Goal: Task Accomplishment & Management: Complete application form

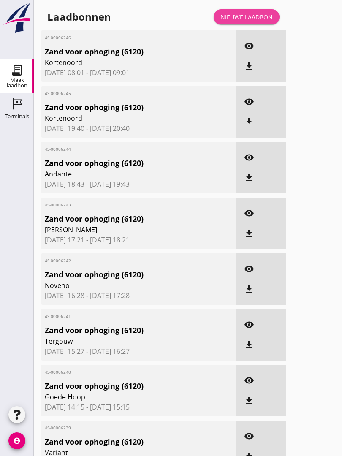
click at [251, 22] on div "Nieuwe laadbon" at bounding box center [247, 17] width 52 height 9
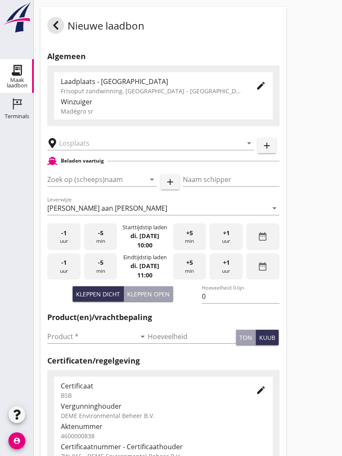
click at [95, 150] on input "text" at bounding box center [145, 143] width 172 height 14
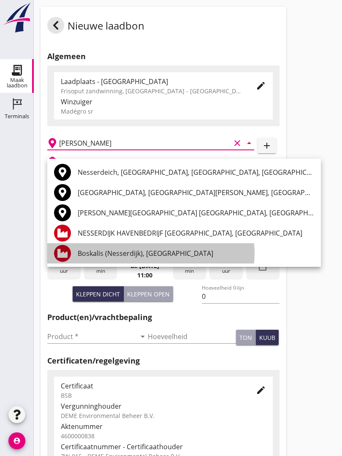
click at [142, 255] on div "Boskalis (Nesserdijk), [GEOGRAPHIC_DATA]" at bounding box center [196, 253] width 237 height 10
type input "Boskalis (Nesserdijk), [GEOGRAPHIC_DATA]"
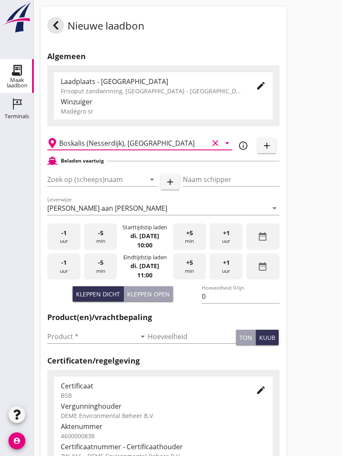
click at [122, 184] on input "Zoek op (scheeps)naam" at bounding box center [90, 180] width 86 height 14
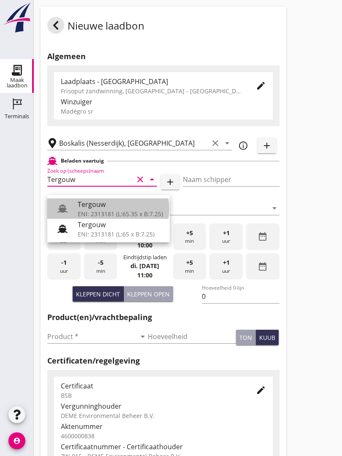
click at [106, 207] on div "Tergouw" at bounding box center [120, 204] width 85 height 10
type input "Tergouw"
type input "R. Oudijk"
type input "510"
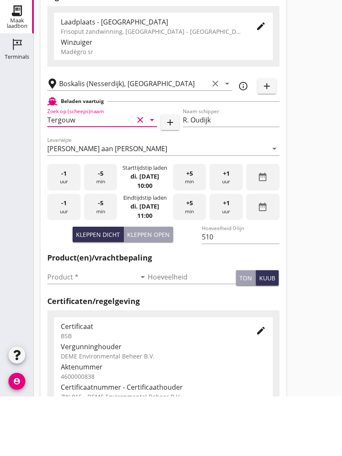
click at [64, 330] on input "Product *" at bounding box center [91, 337] width 89 height 14
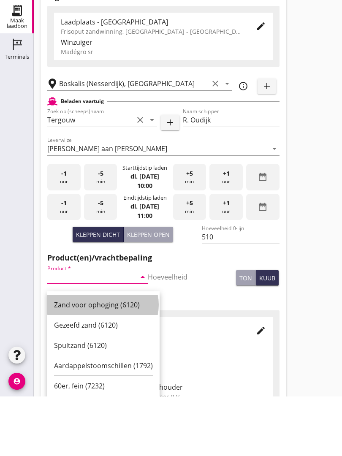
click at [102, 355] on div "Zand voor ophoging (6120)" at bounding box center [103, 365] width 99 height 20
type input "Zand voor ophoging (6120)"
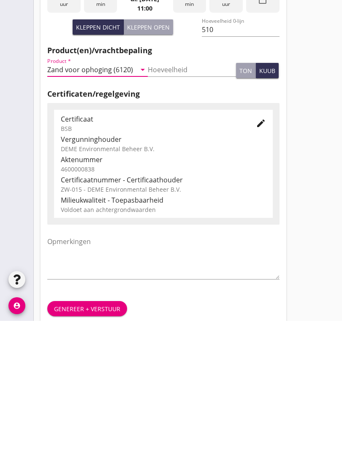
scroll to position [148, 0]
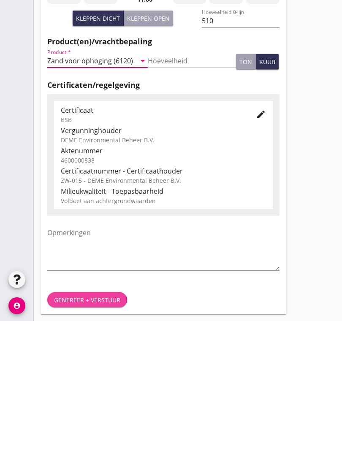
click at [90, 431] on div "Genereer + verstuur" at bounding box center [87, 435] width 66 height 9
